Goal: Task Accomplishment & Management: Manage account settings

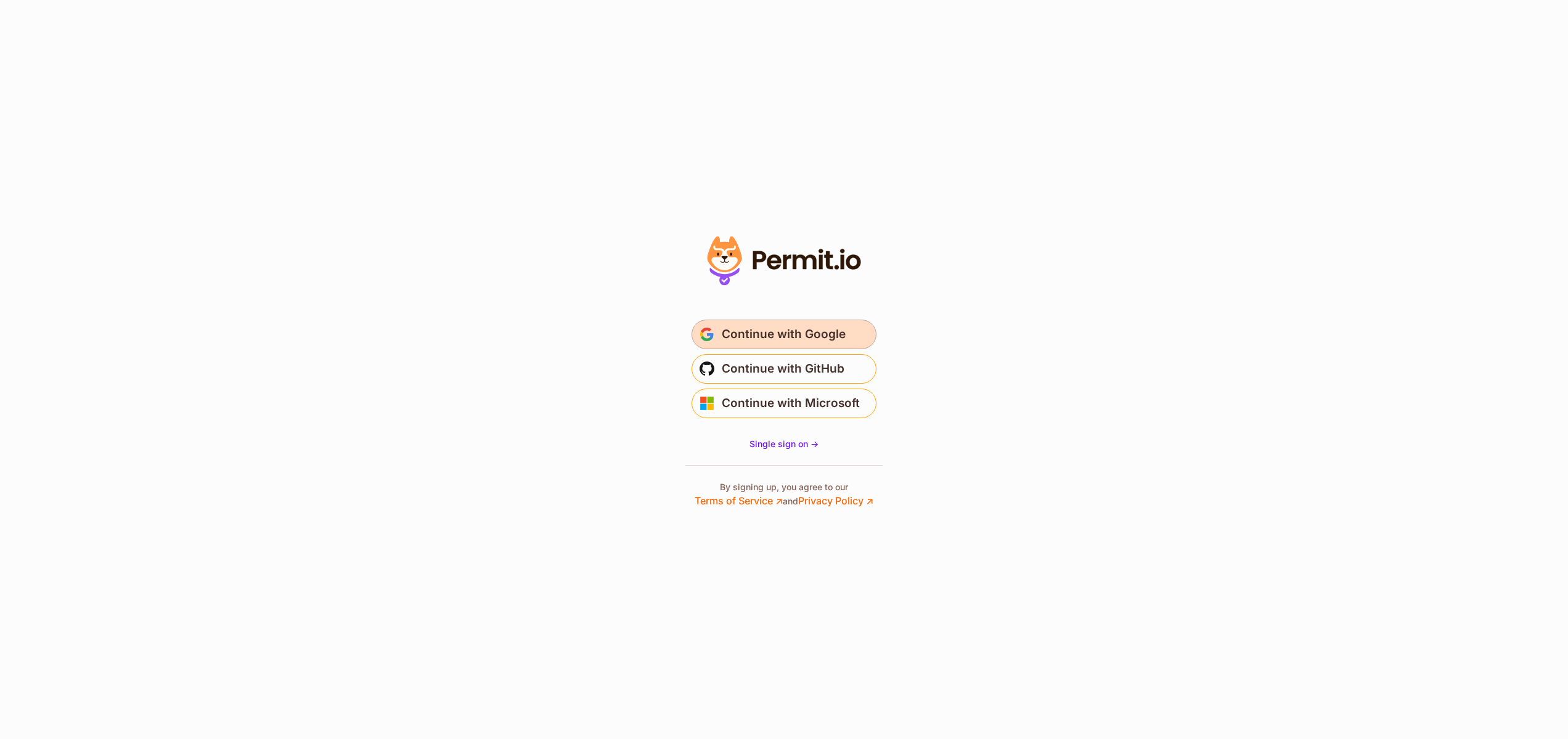
click at [753, 330] on span "Continue with Google" at bounding box center [784, 335] width 124 height 20
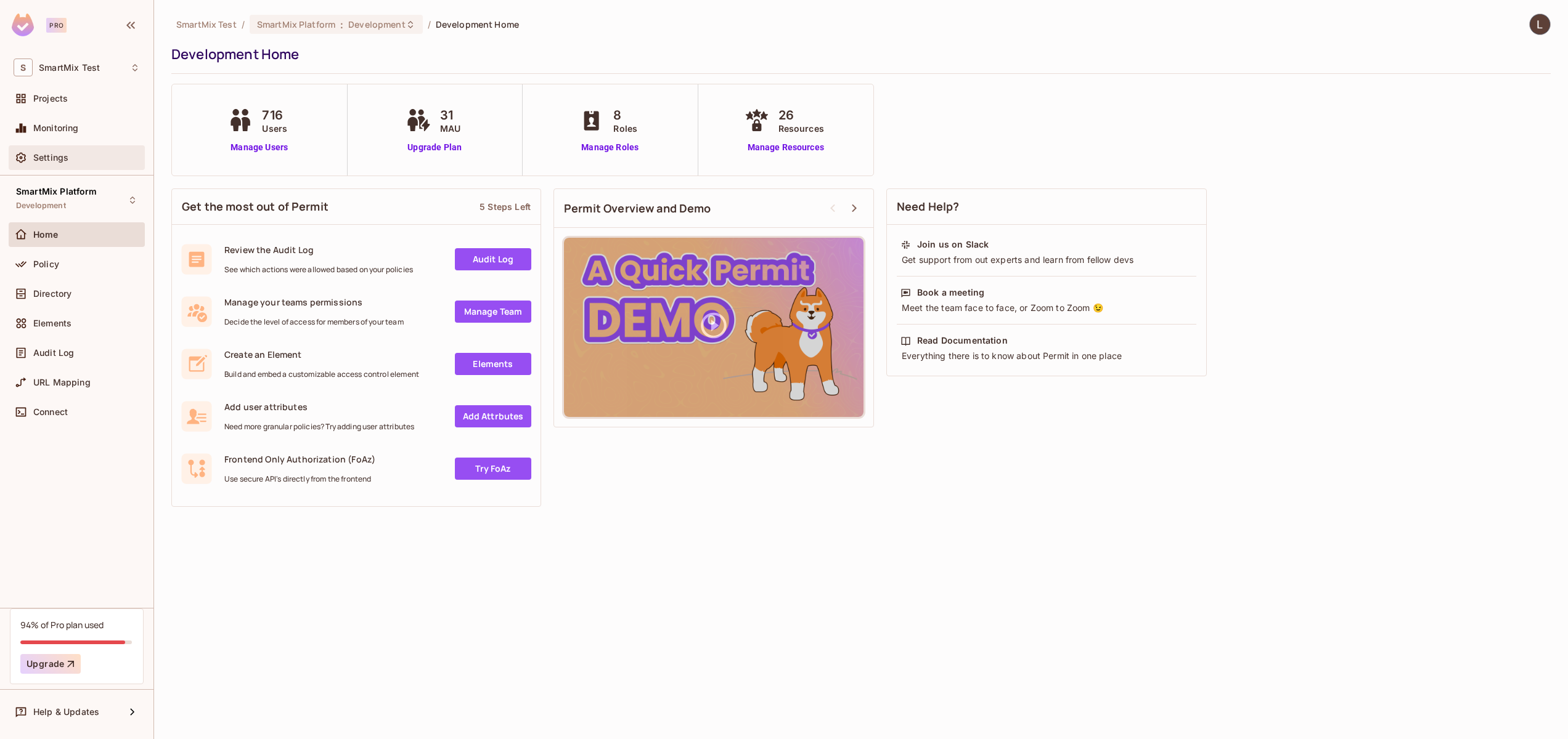
click at [82, 164] on div "Settings" at bounding box center [77, 158] width 126 height 14
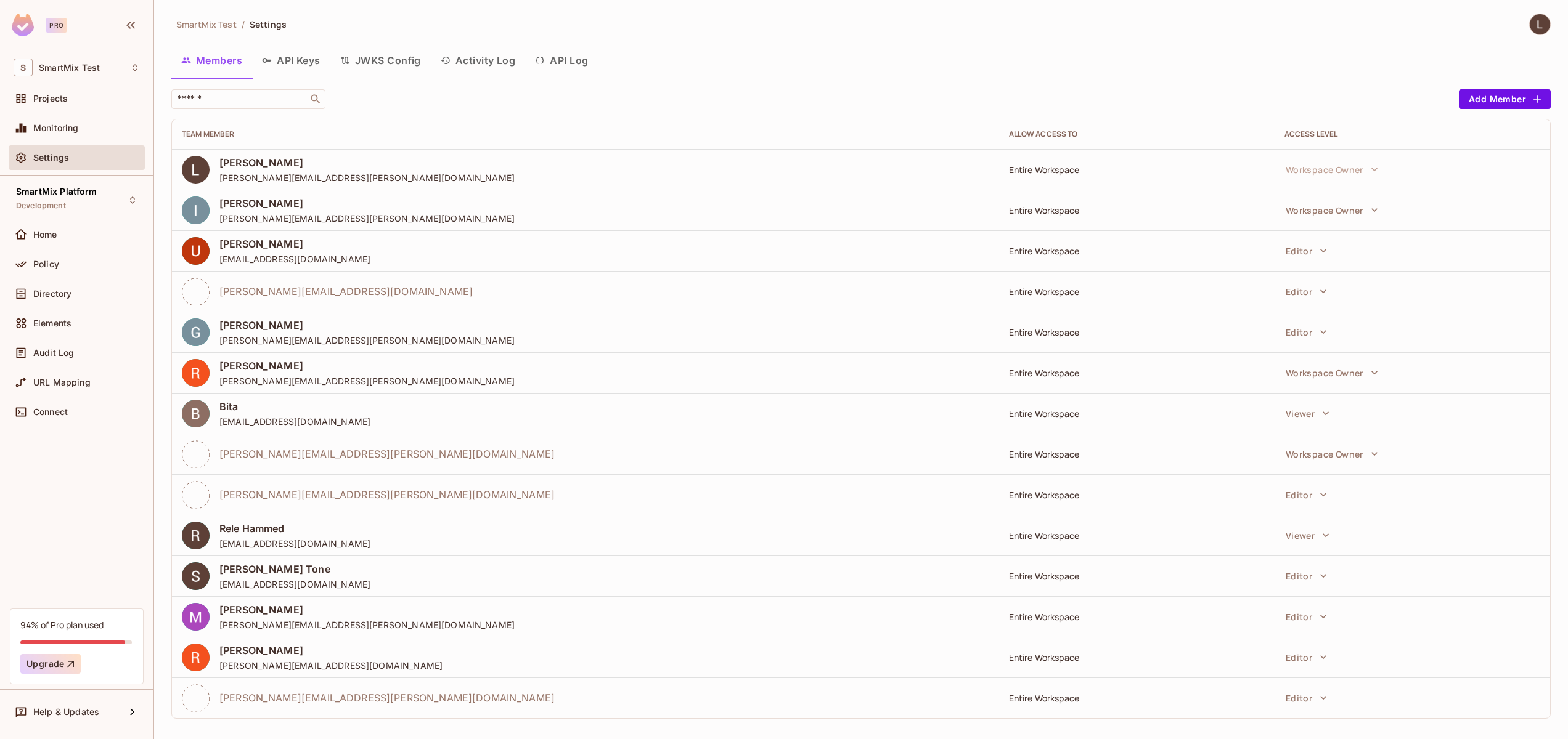
click at [361, 59] on button "JWKS Config" at bounding box center [381, 60] width 101 height 30
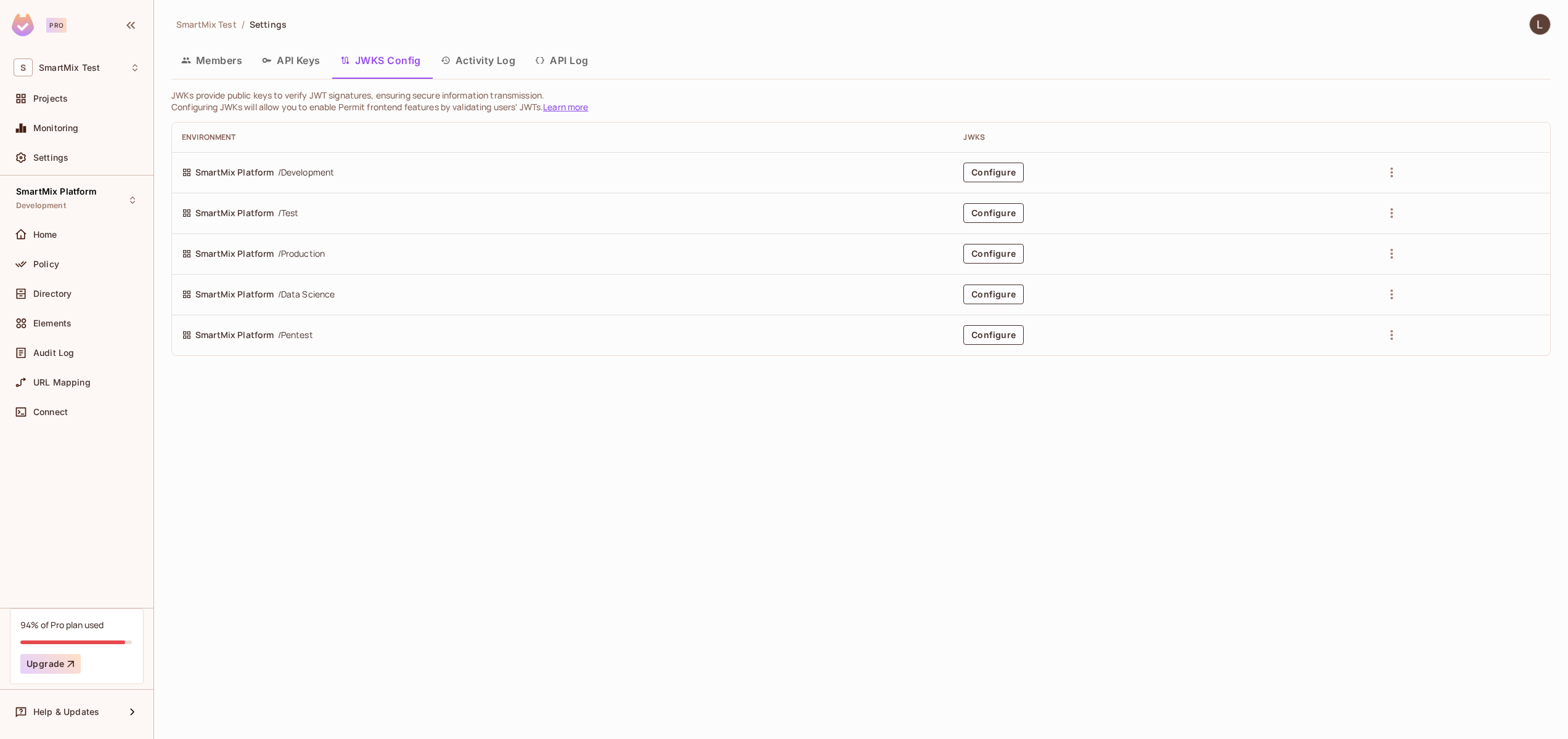
click at [297, 67] on button "API Keys" at bounding box center [291, 60] width 78 height 30
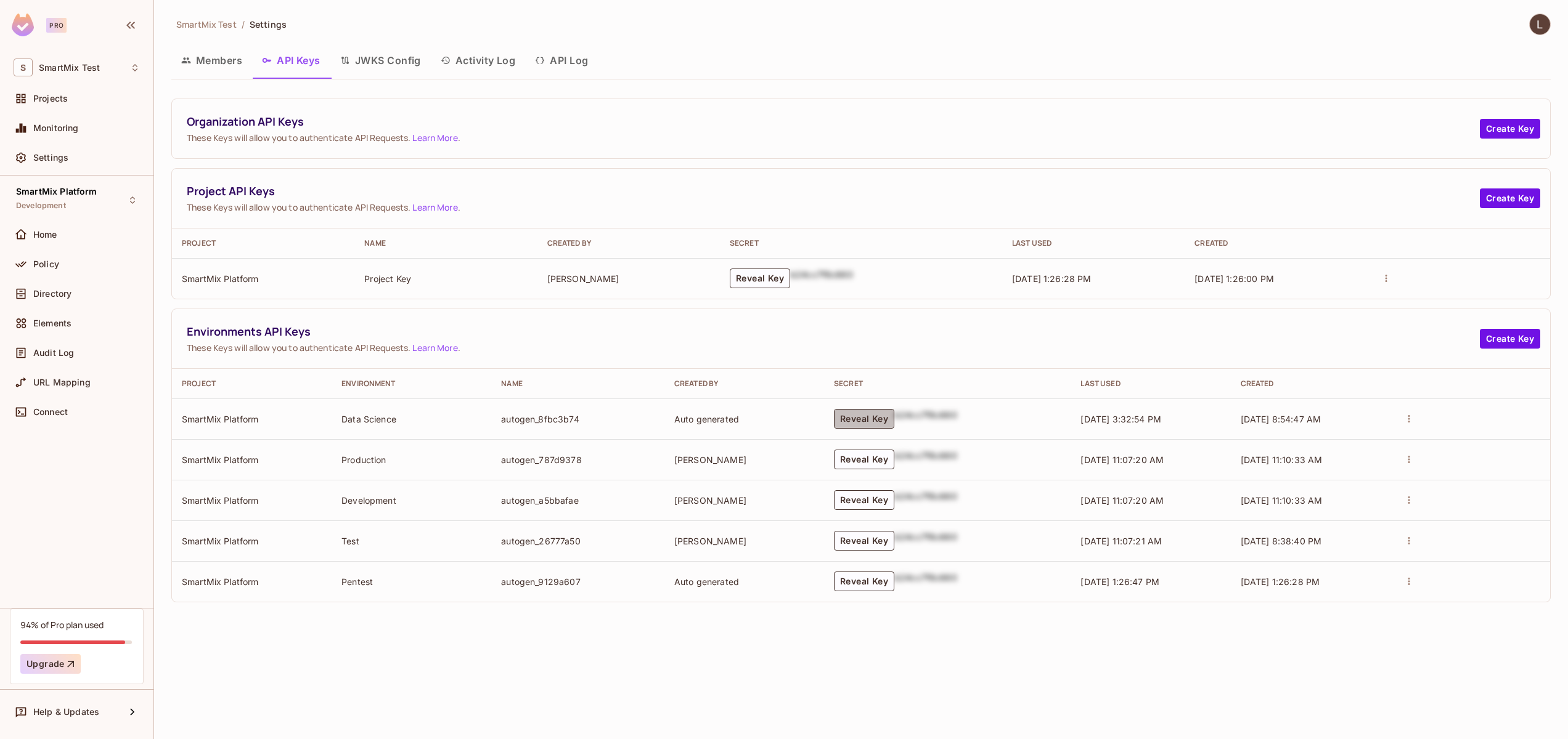
click at [857, 425] on button "Reveal Key" at bounding box center [864, 419] width 60 height 20
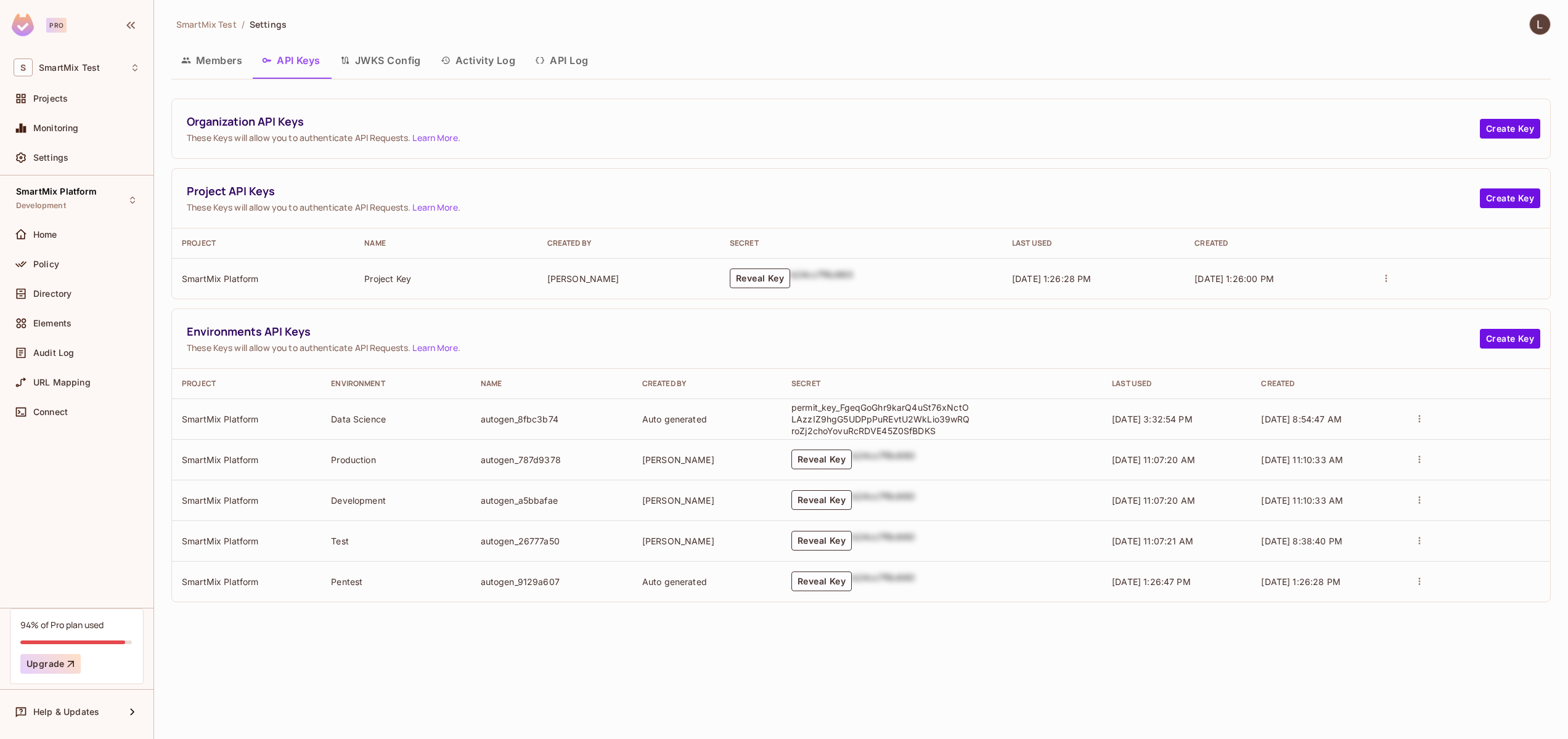
click at [686, 632] on div "SmartMix Test / Settings Members API Keys JWKS Config Activity Log API Log Orga…" at bounding box center [861, 369] width 1414 height 739
drag, startPoint x: 913, startPoint y: 428, endPoint x: 774, endPoint y: 400, distance: 141.8
click at [781, 403] on td "permit_key_FgeqGoGhr9karQ4uSt76xNctOLAzzIZ9hgG5UDPpPuREvtU2WkLio39wRQroZj2choYo…" at bounding box center [941, 419] width 321 height 40
copy p "permit_key_FgeqGoGhr9karQ4uSt76xNctOLAzzIZ9hgG5UDPpPuREvtU2WkLio39wRQroZj2choYo…"
click at [940, 433] on p "permit_key_FgeqGoGhr9karQ4uSt76xNctOLAzzIZ9hgG5UDPpPuREvtU2WkLio39wRQroZj2choYo…" at bounding box center [880, 419] width 179 height 35
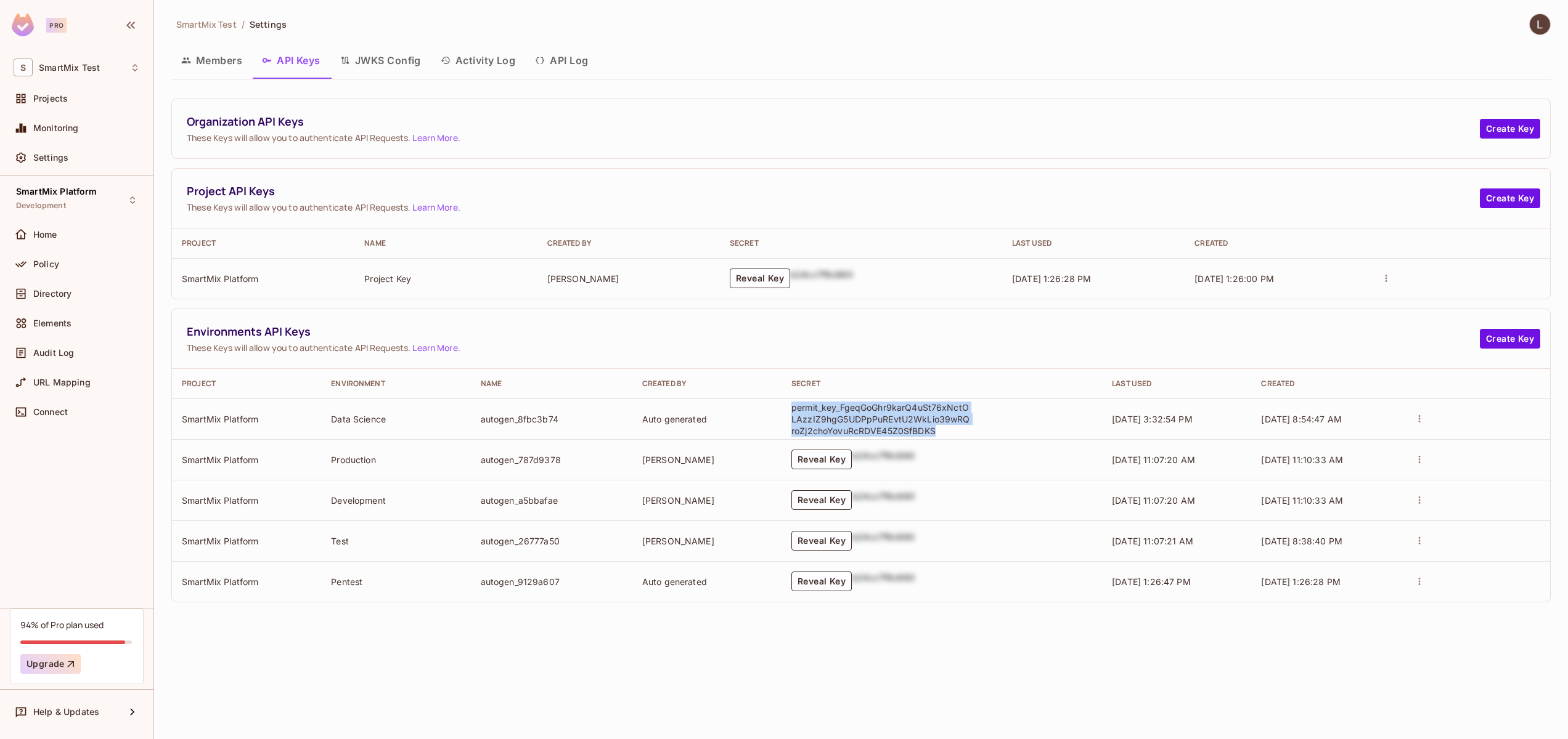
drag, startPoint x: 945, startPoint y: 432, endPoint x: 782, endPoint y: 411, distance: 164.3
click at [782, 411] on td "permit_key_FgeqGoGhr9karQ4uSt76xNctOLAzzIZ9hgG5UDPpPuREvtU2WkLio39wRQroZj2choYo…" at bounding box center [941, 419] width 321 height 40
copy p "permit_key_FgeqGoGhr9karQ4uSt76xNctOLAzzIZ9hgG5UDPpPuREvtU2WkLio39wRQroZj2choYo…"
